Goal: Task Accomplishment & Management: Manage account settings

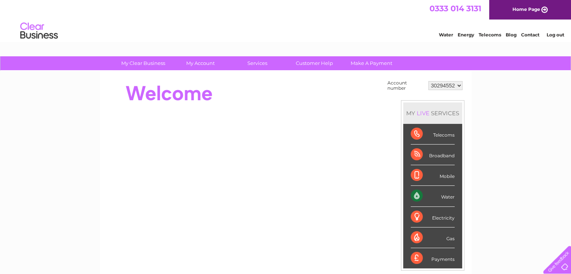
click at [550, 33] on link "Log out" at bounding box center [556, 35] width 18 height 6
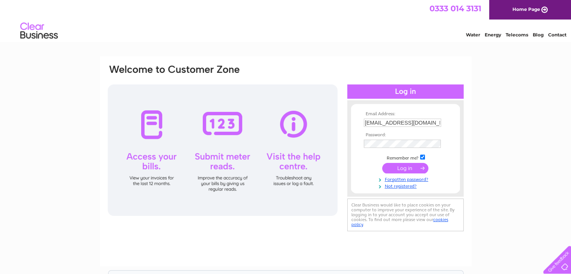
drag, startPoint x: 395, startPoint y: 118, endPoint x: 387, endPoint y: 120, distance: 8.7
click at [387, 120] on td "info@alevdrycleaners.co.uk" at bounding box center [405, 123] width 87 height 12
click at [387, 120] on input "info@alevdrycleaners.co.uk" at bounding box center [403, 123] width 78 height 9
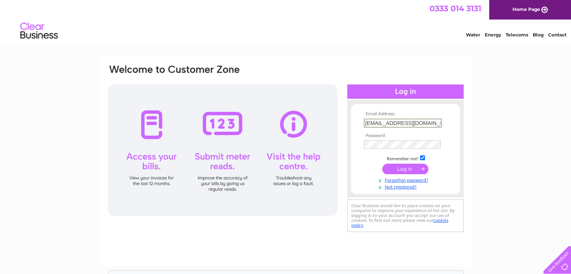
type input "info@thecrystaldrycleaners.co.uk"
click at [403, 166] on input "submit" at bounding box center [405, 168] width 46 height 11
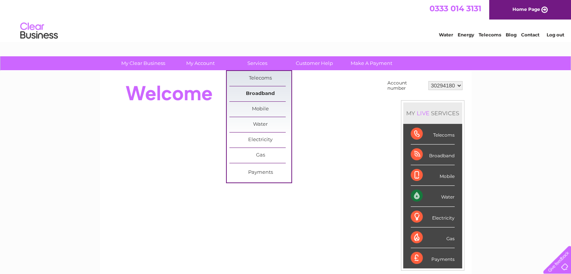
click at [255, 92] on link "Broadband" at bounding box center [260, 93] width 62 height 15
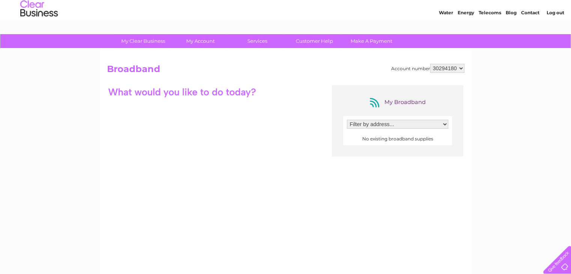
scroll to position [24, 0]
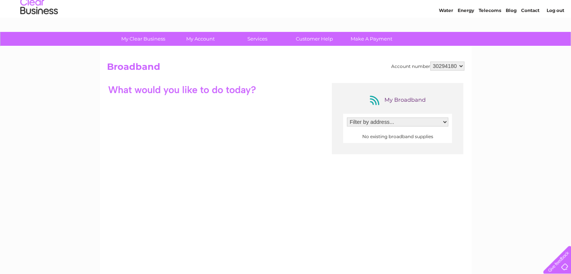
click at [397, 121] on select "Filter by address..." at bounding box center [397, 122] width 101 height 9
click at [347, 118] on select "Filter by address..." at bounding box center [397, 122] width 101 height 9
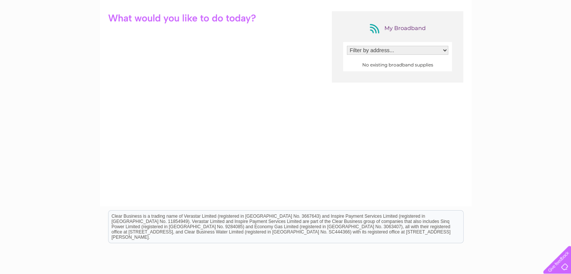
scroll to position [0, 0]
